Goal: Unclear

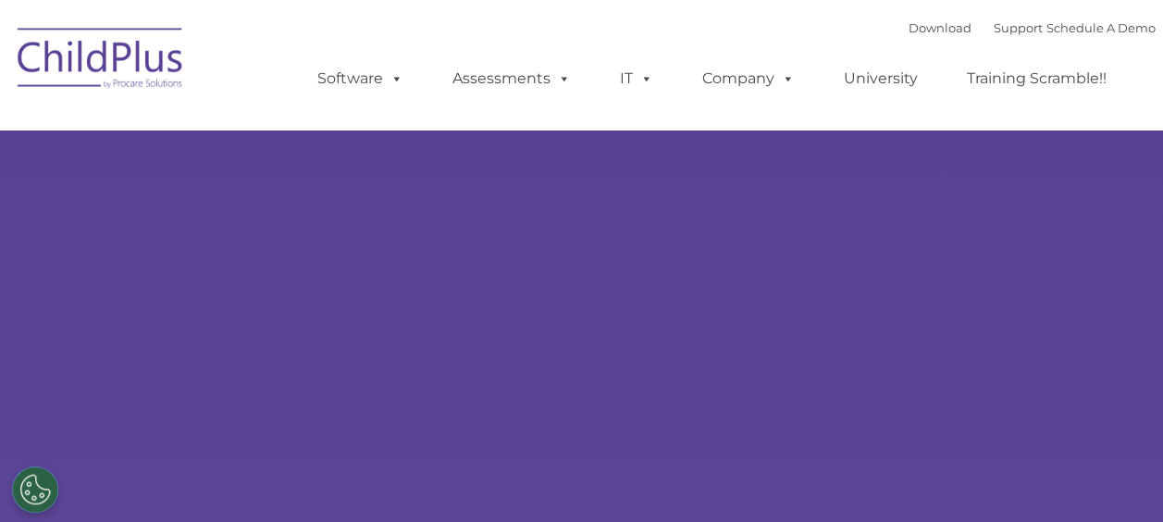
type input ""
select select "MEDIUM"
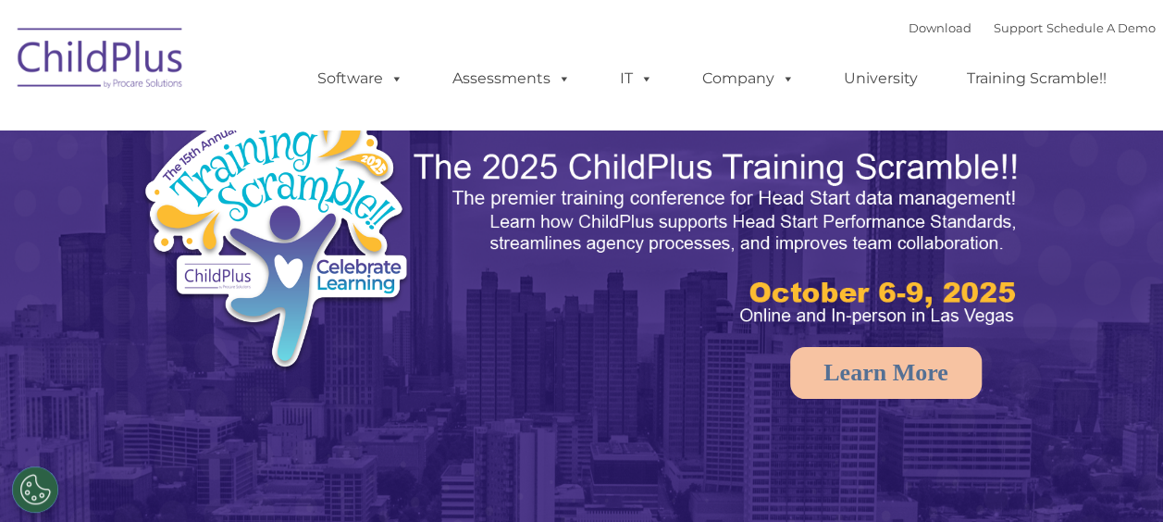
select select "MEDIUM"
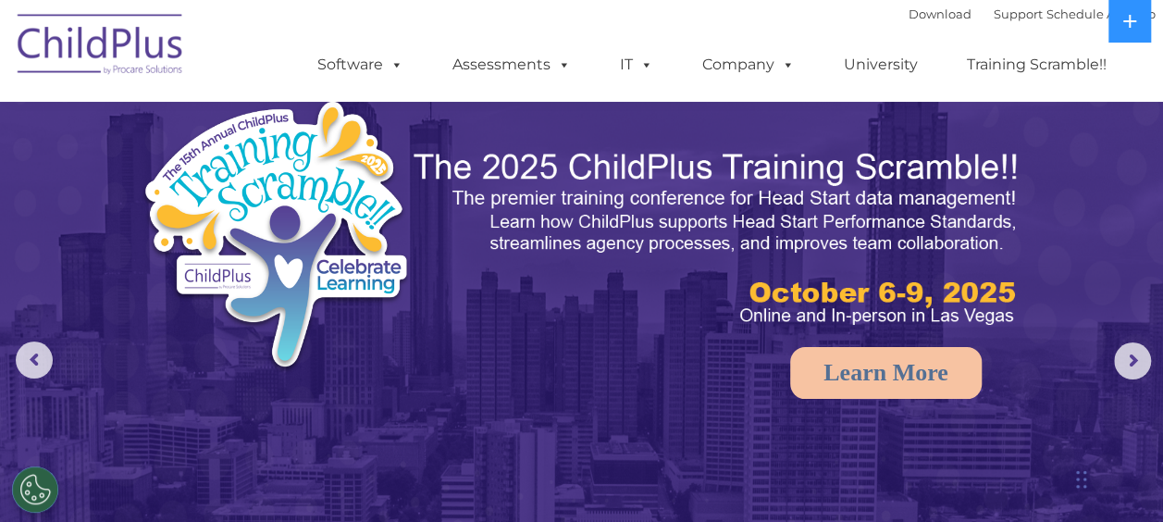
scroll to position [456, 0]
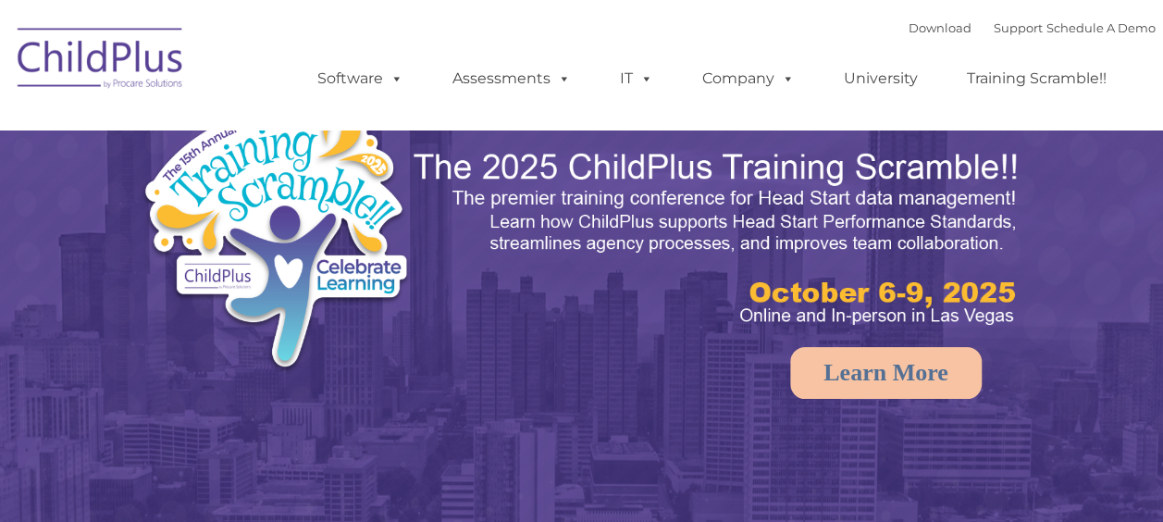
select select "MEDIUM"
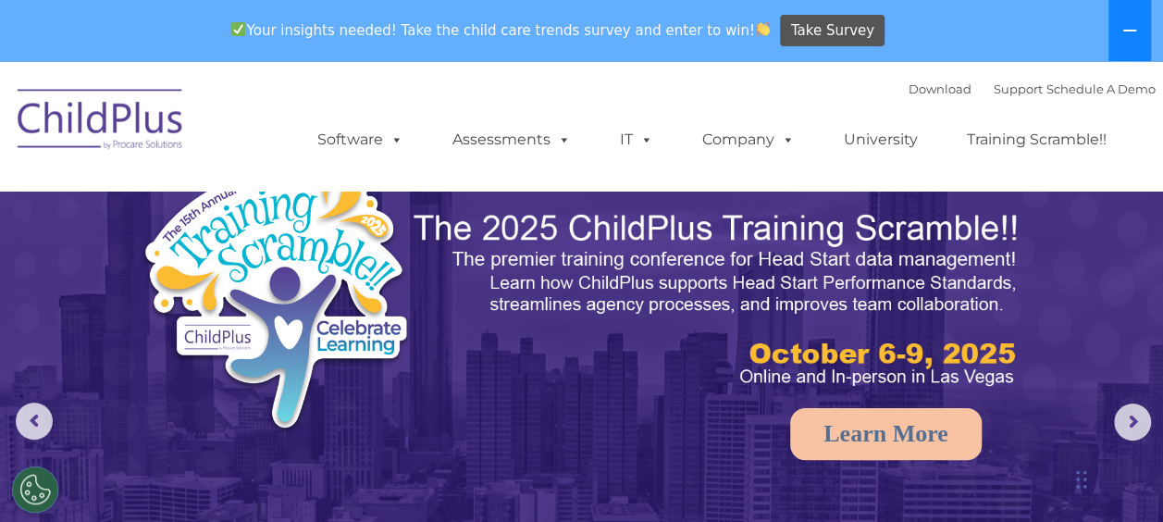
click at [1130, 30] on icon at bounding box center [1129, 31] width 13 height 2
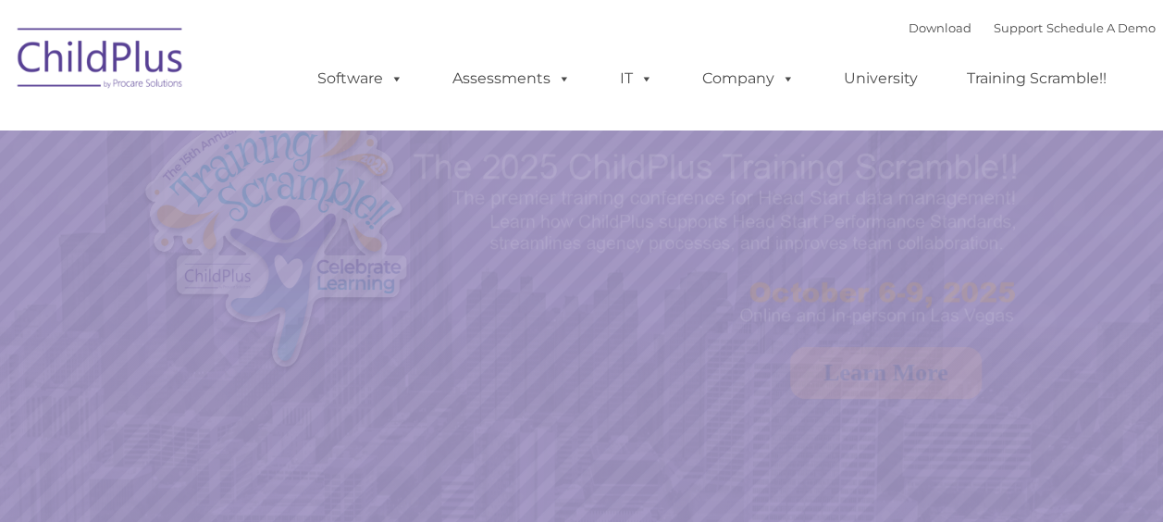
select select "MEDIUM"
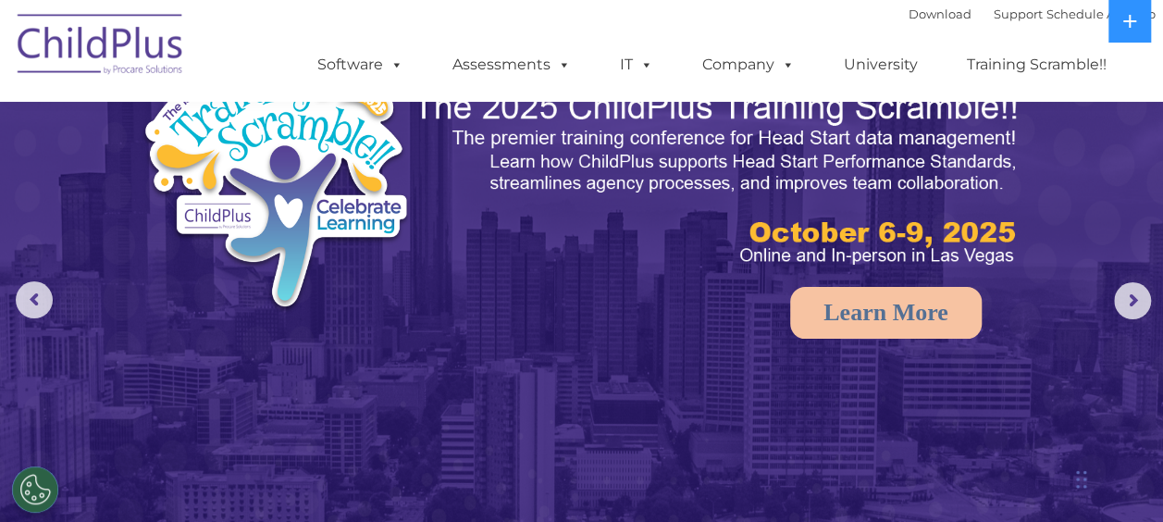
scroll to position [80, 0]
